Goal: Obtain resource: Download file/media

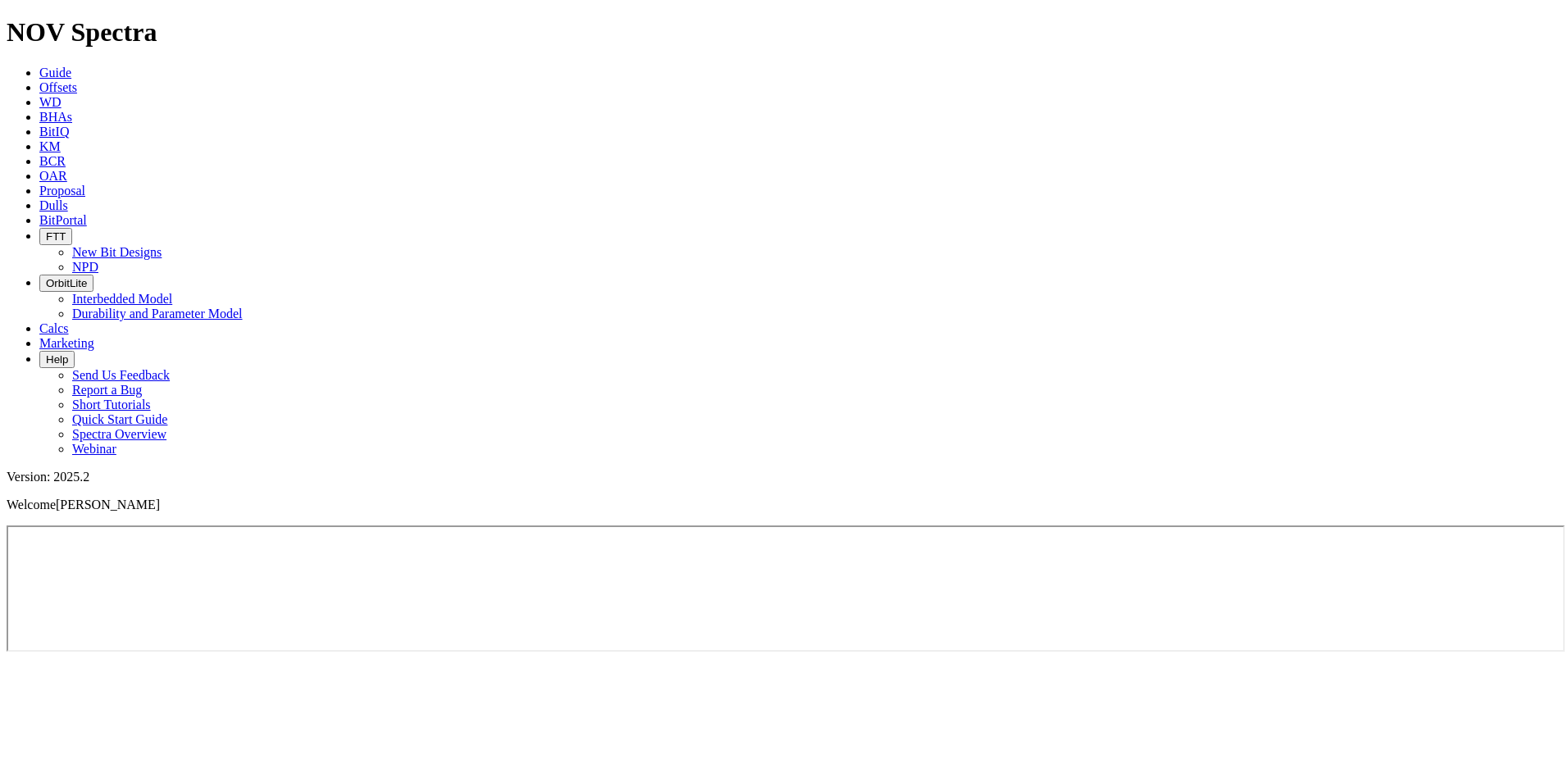
click at [87, 213] on span "BitPortal" at bounding box center [63, 220] width 48 height 14
click at [87, 213] on link "BitPortal" at bounding box center [63, 220] width 48 height 14
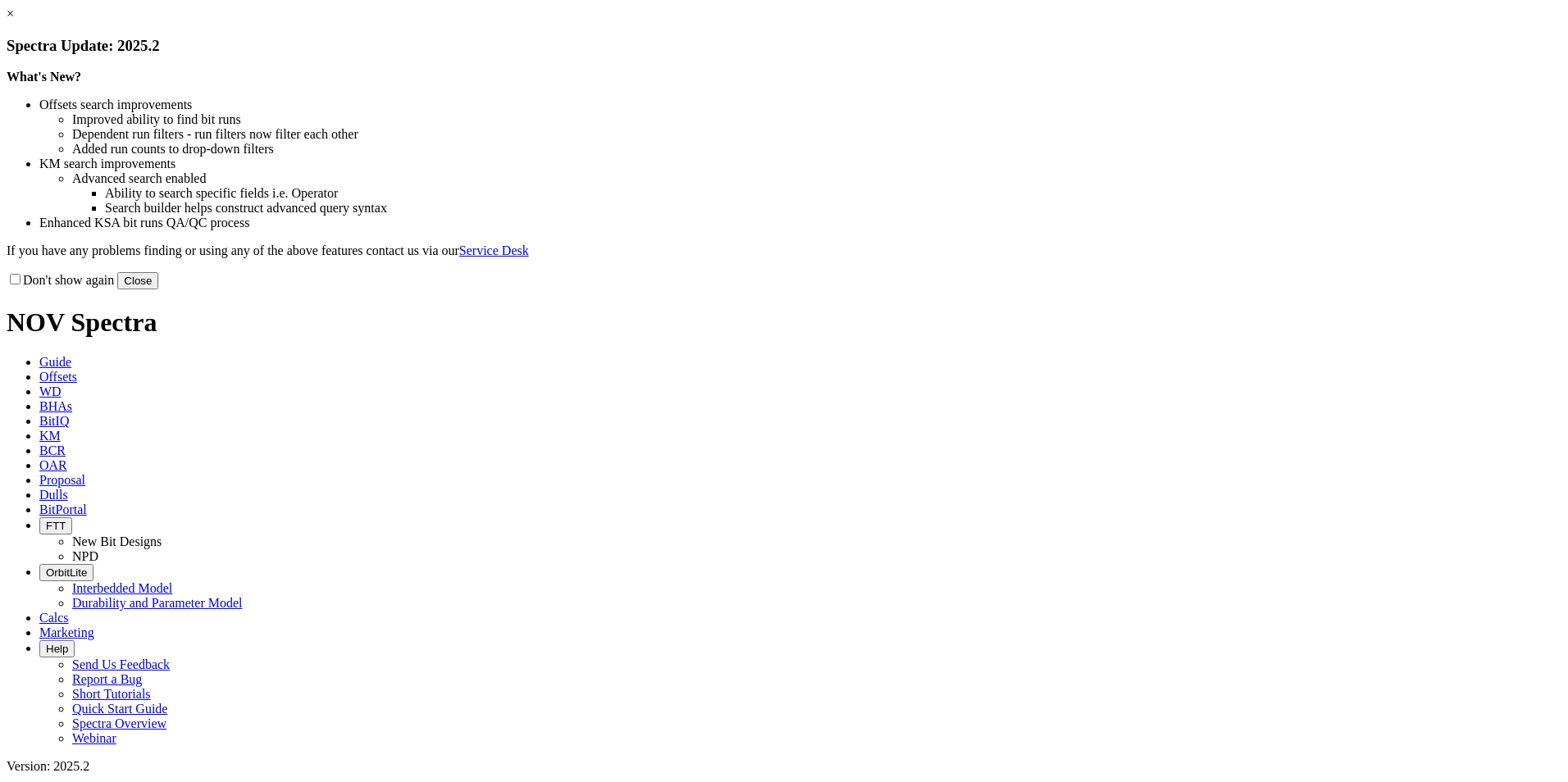
click at [14, 21] on link "×" at bounding box center [10, 13] width 8 height 14
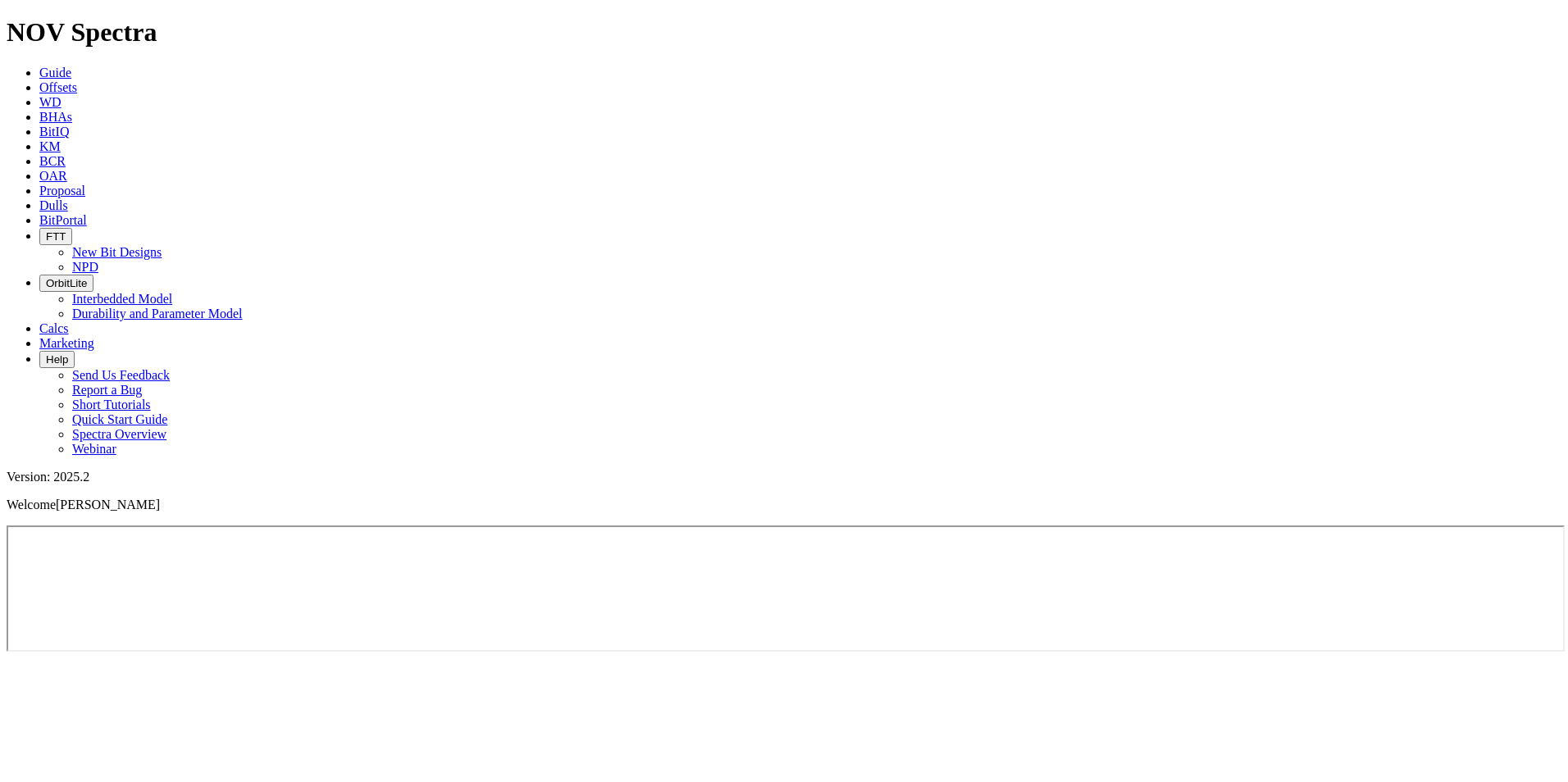
click at [77, 81] on link "Offsets" at bounding box center [58, 87] width 38 height 14
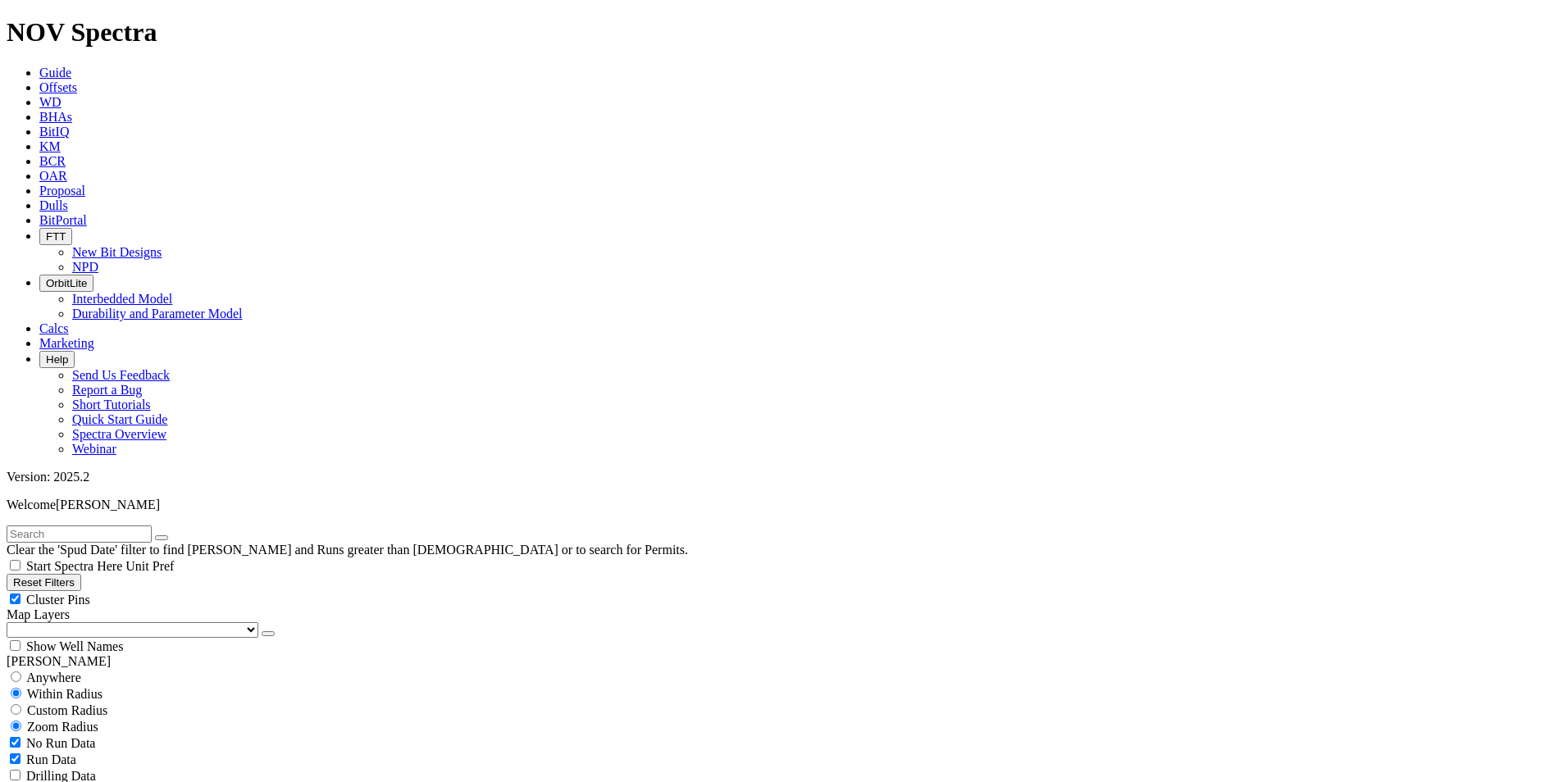
click at [88, 526] on input "text" at bounding box center [79, 534] width 146 height 17
type input "typhoon"
